Goal: Task Accomplishment & Management: Use online tool/utility

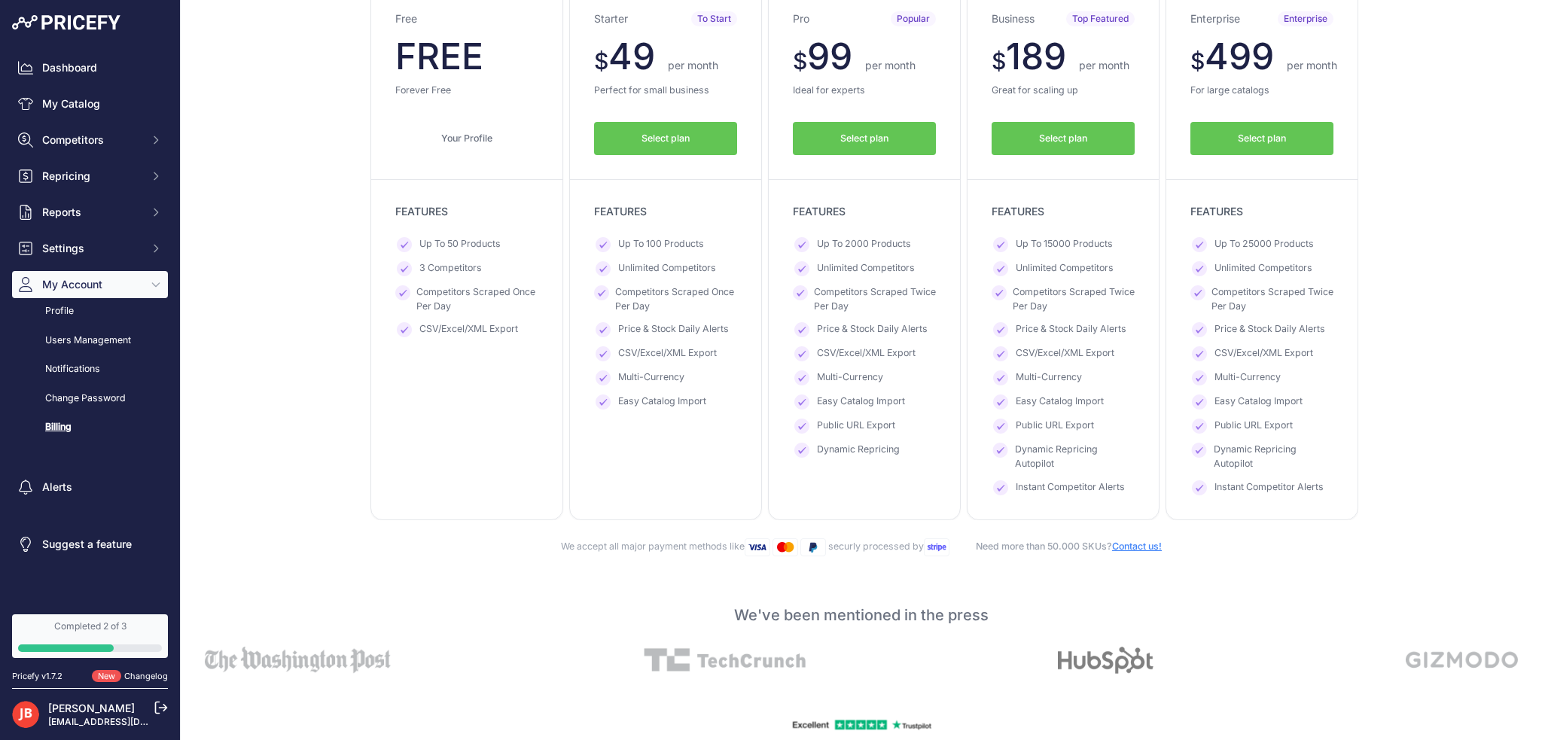
scroll to position [151, 0]
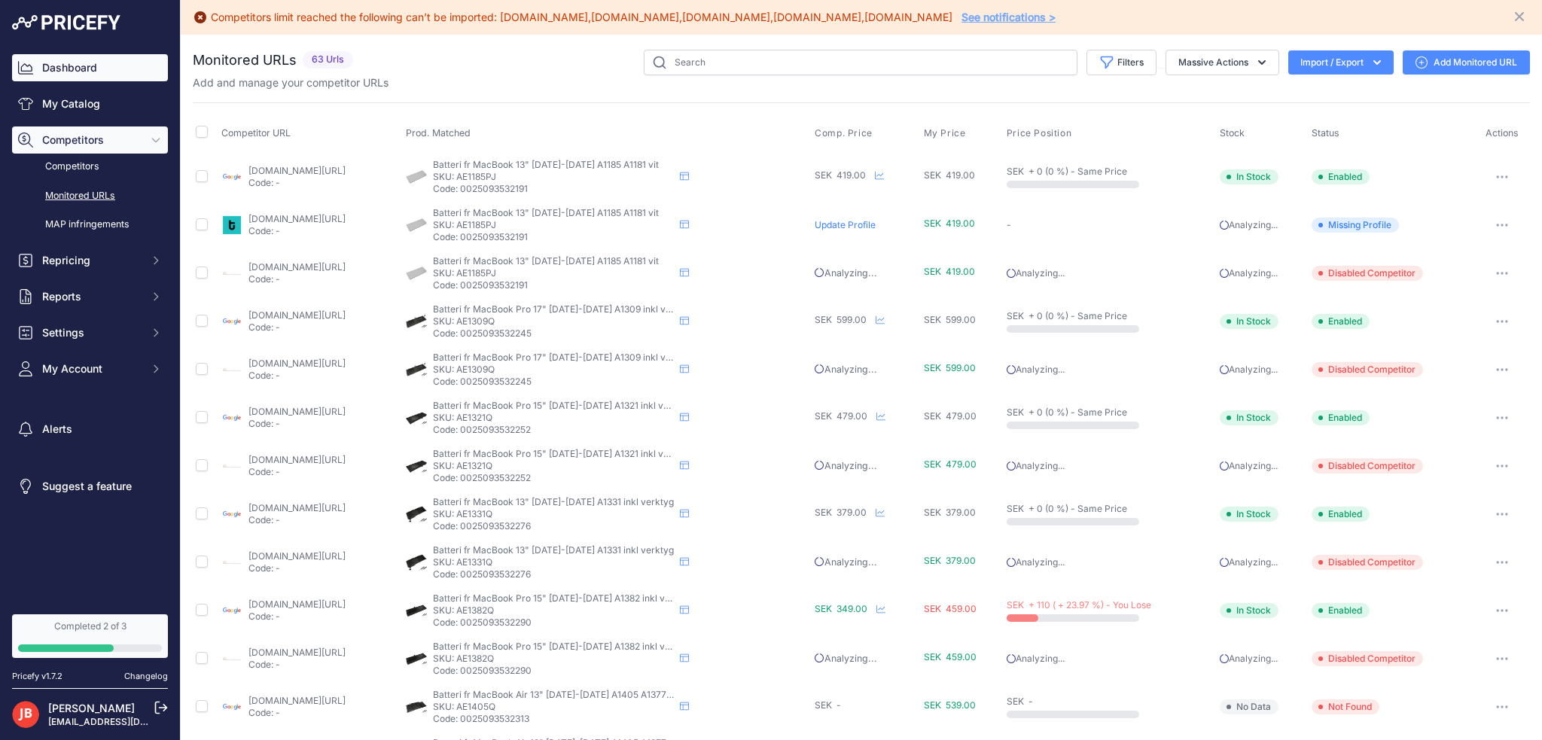
click at [39, 59] on link "Dashboard" at bounding box center [90, 67] width 156 height 27
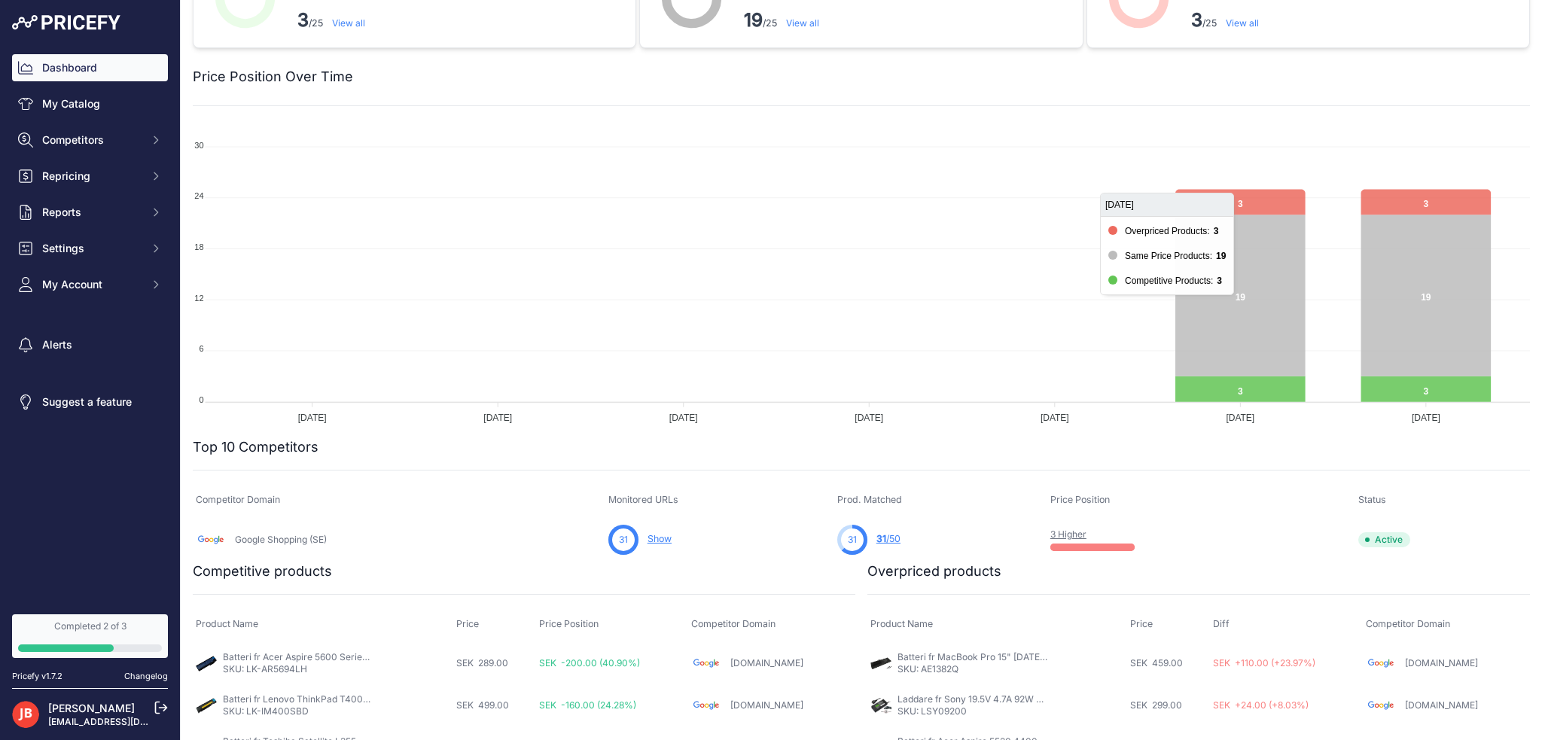
scroll to position [89, 0]
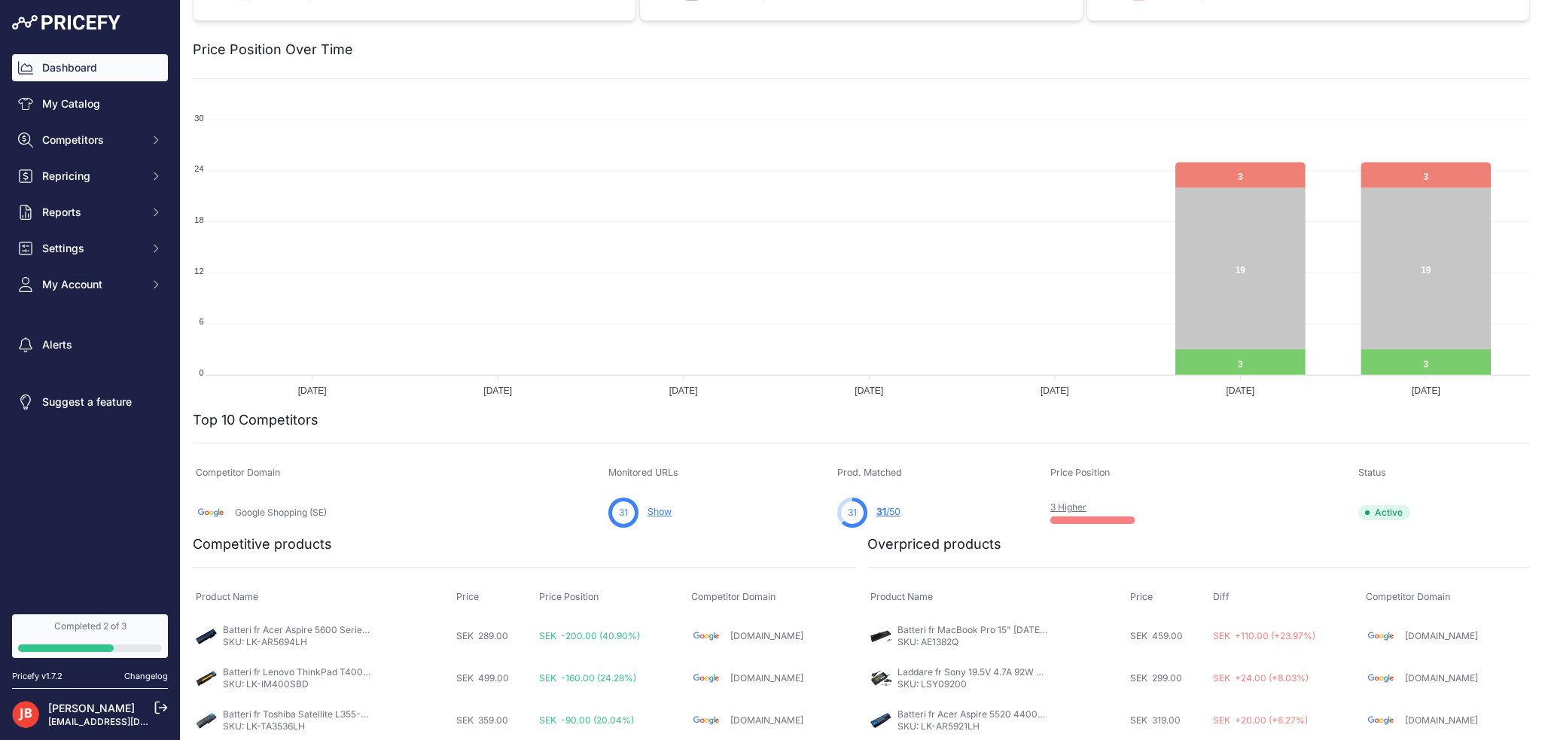
click at [282, 632] on link "Batteri fr Acer Aspire 5600 Series 4400mAh" at bounding box center [318, 629] width 190 height 11
click at [66, 132] on span "Competitors" at bounding box center [91, 139] width 99 height 15
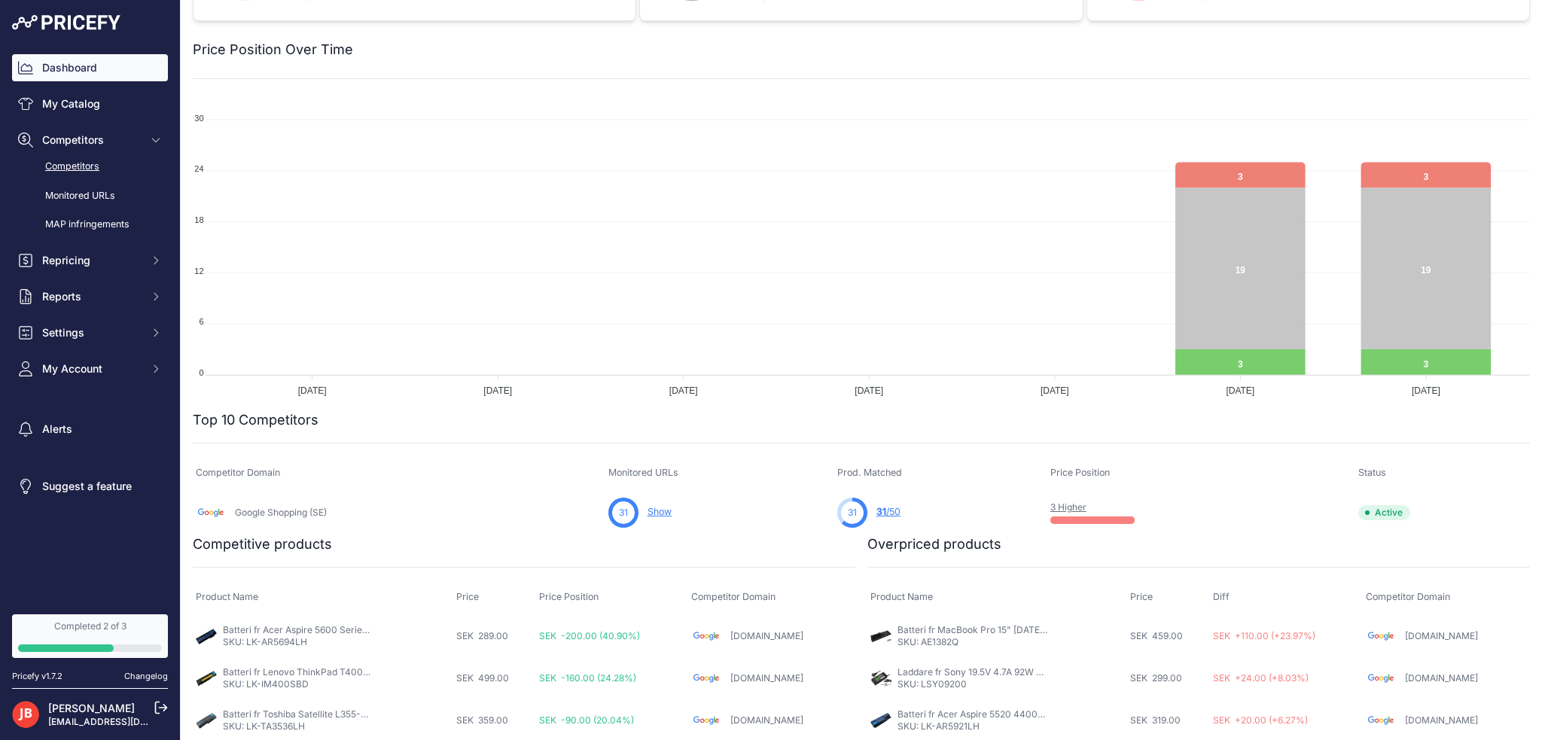
click at [74, 157] on link "Competitors" at bounding box center [90, 167] width 156 height 26
click at [54, 162] on link "Competitors" at bounding box center [90, 167] width 156 height 26
click at [68, 99] on link "My Catalog" at bounding box center [90, 103] width 156 height 27
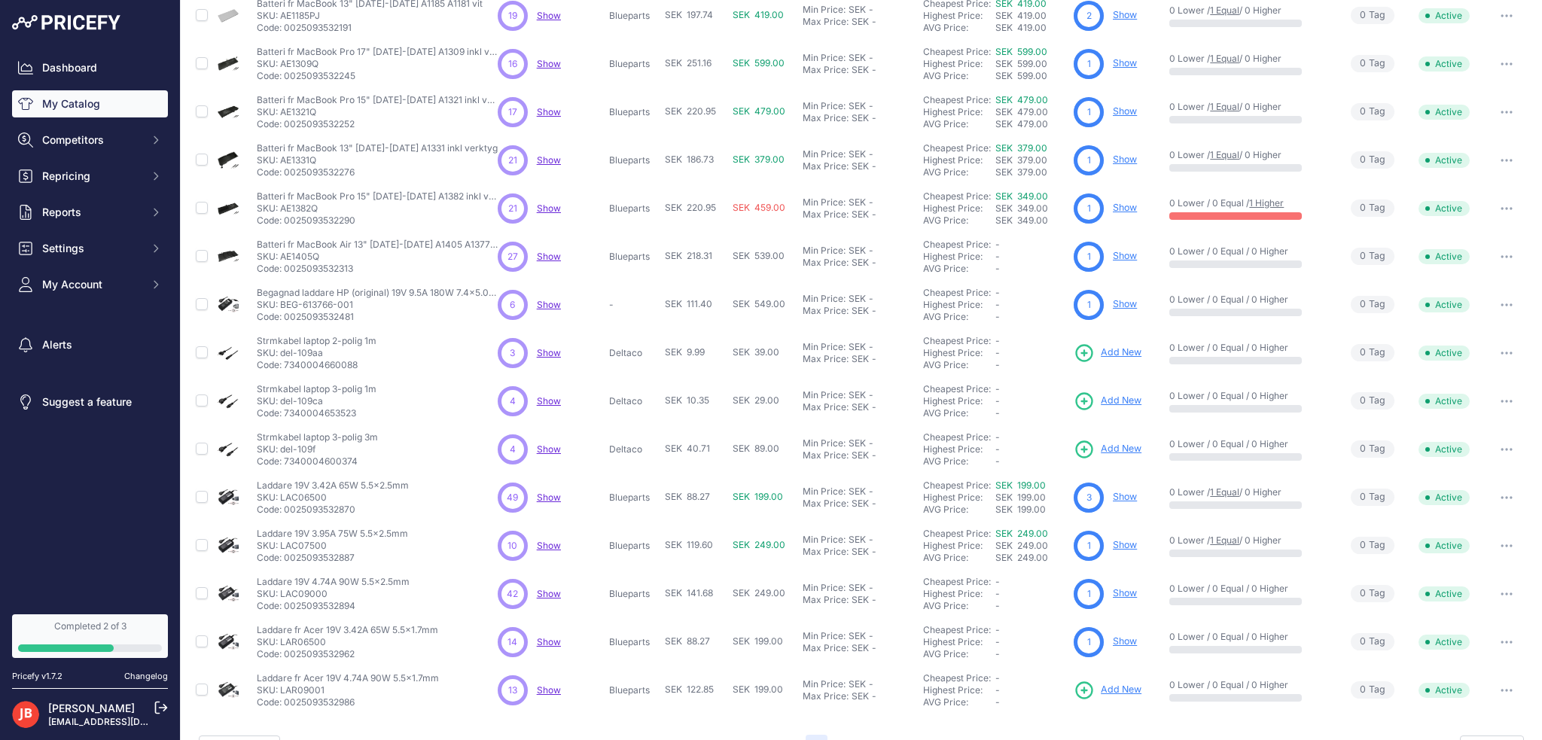
scroll to position [163, 0]
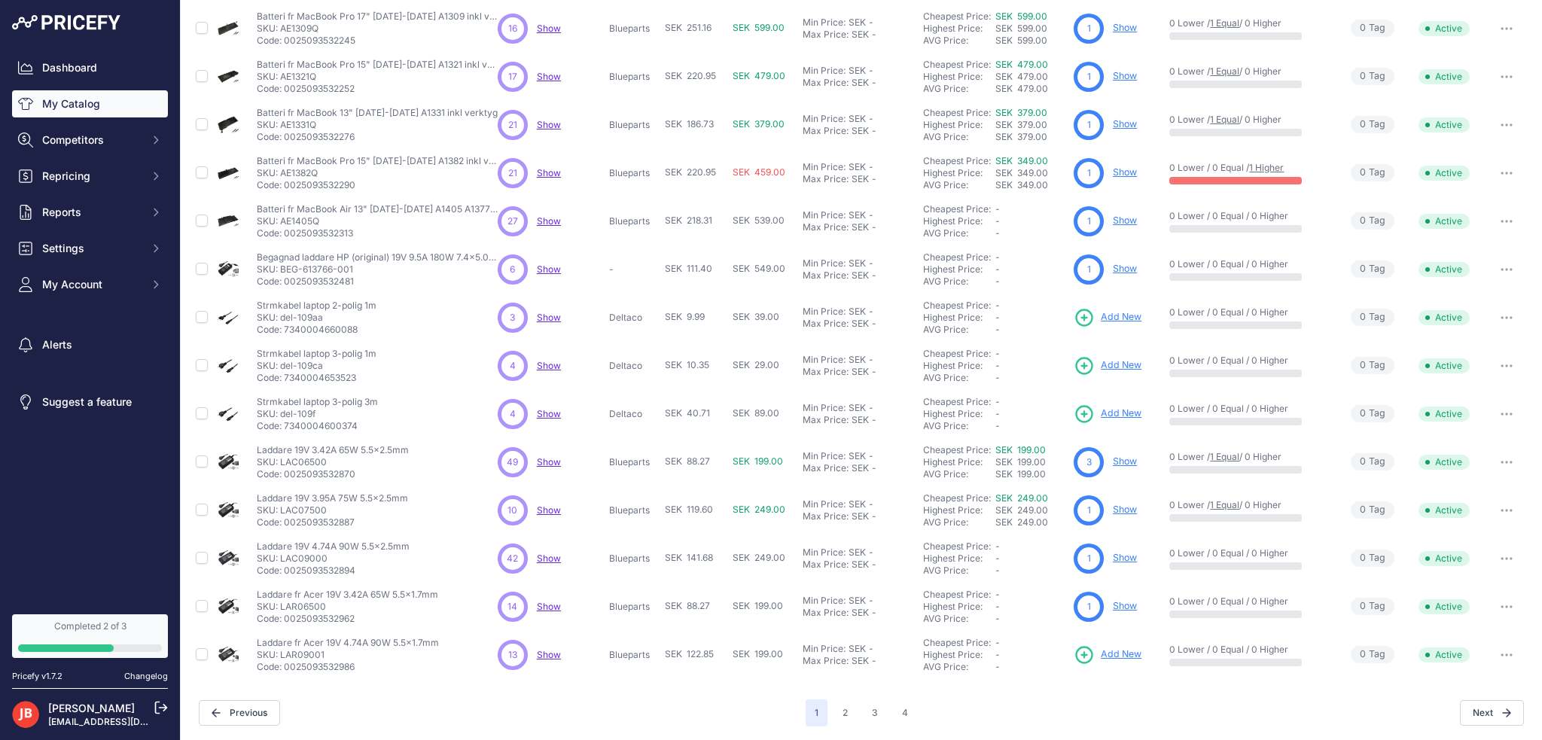
click at [1122, 461] on link "Show" at bounding box center [1125, 460] width 24 height 11
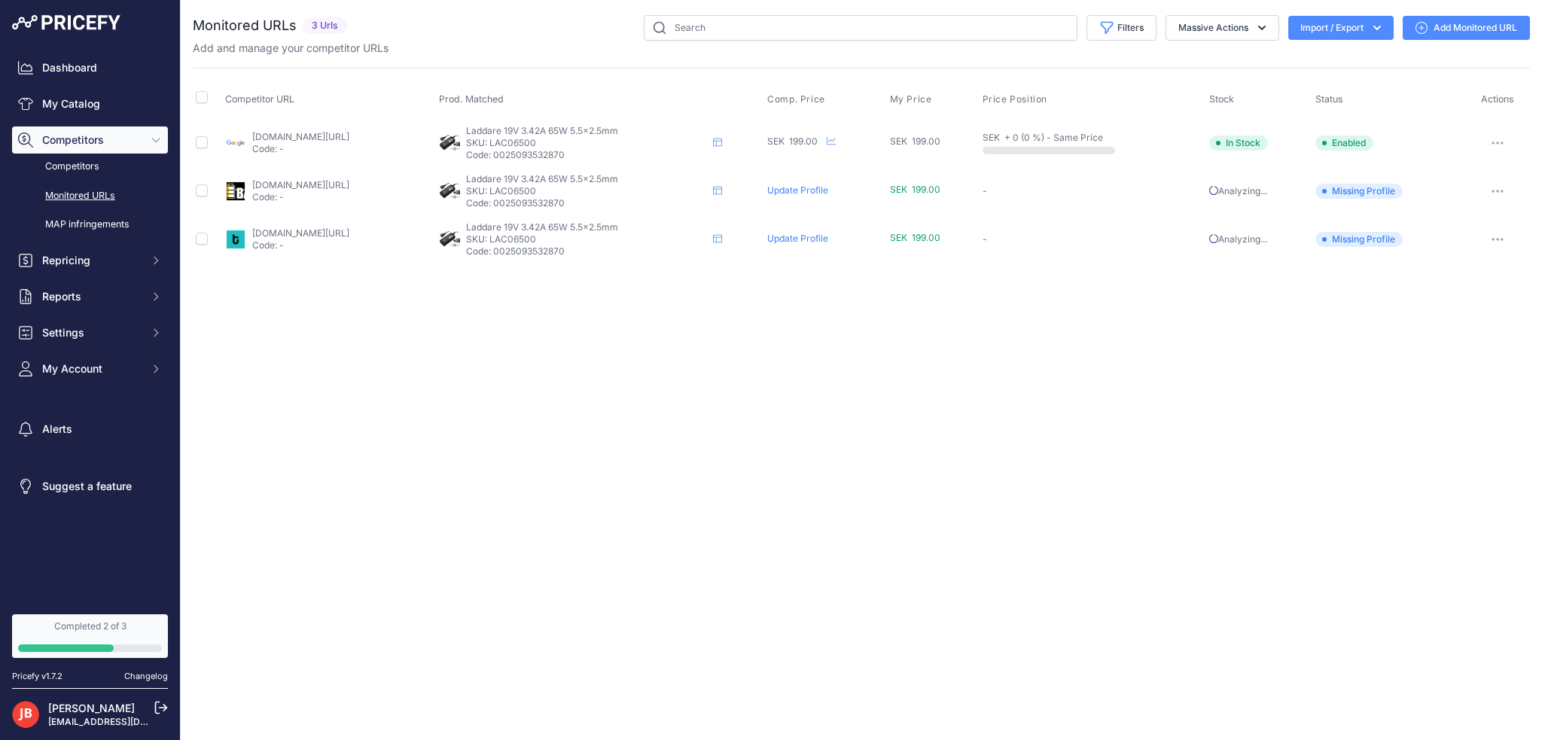
click at [324, 229] on link "teknikdelar.se/produkt/datorladdare-19v-342a-65w-svart?prirule_jdsnikfkfjsd=9917" at bounding box center [300, 232] width 97 height 11
